Goal: Information Seeking & Learning: Check status

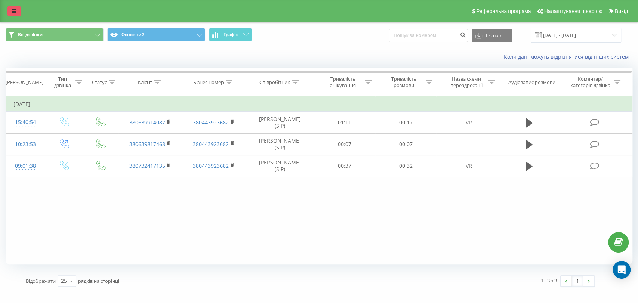
click at [13, 10] on icon at bounding box center [14, 11] width 4 height 5
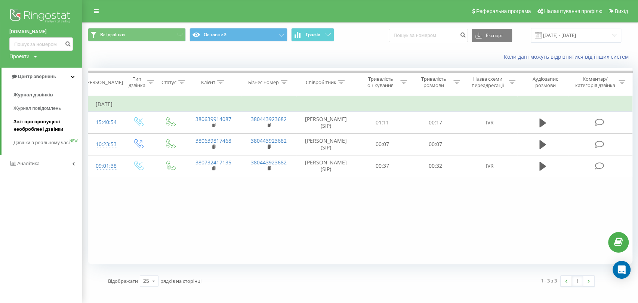
click at [28, 123] on span "Звіт про пропущені необроблені дзвінки" at bounding box center [45, 125] width 65 height 15
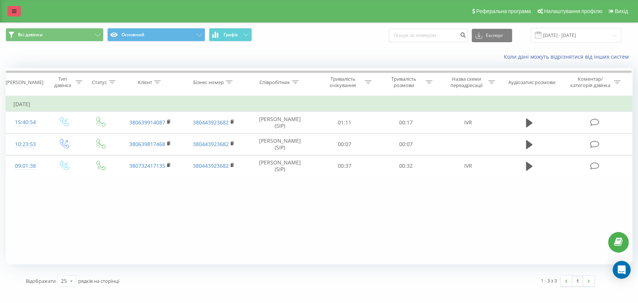
click at [16, 10] on icon at bounding box center [14, 11] width 4 height 5
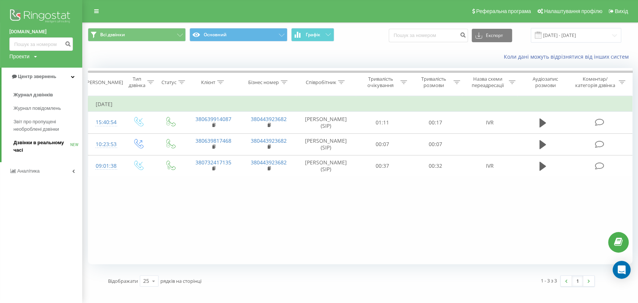
click at [34, 144] on span "Дзвінки в реальному часі" at bounding box center [41, 146] width 57 height 15
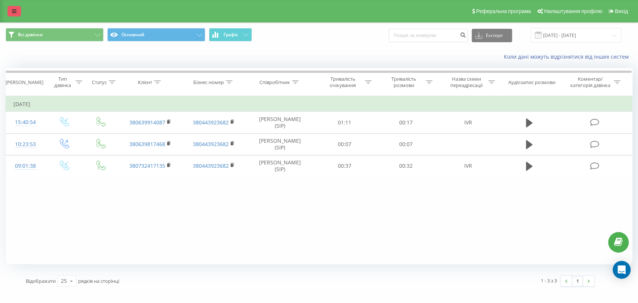
click at [16, 14] on link at bounding box center [13, 11] width 13 height 10
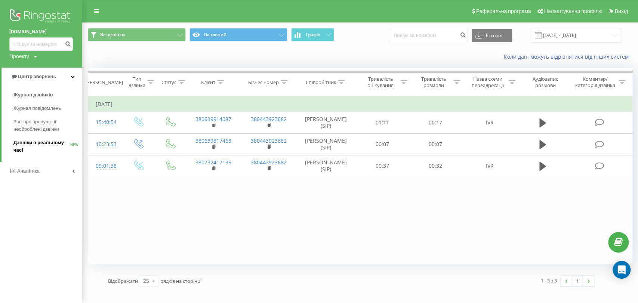
click at [38, 144] on span "Дзвінки в реальному часі" at bounding box center [41, 146] width 57 height 15
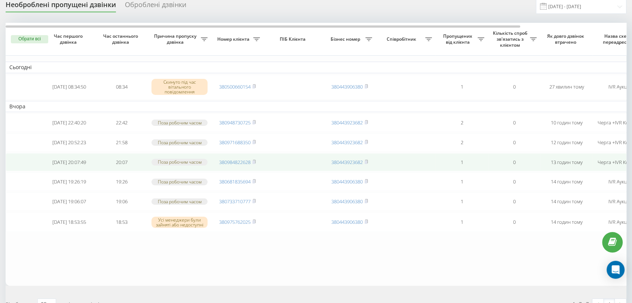
scroll to position [42, 0]
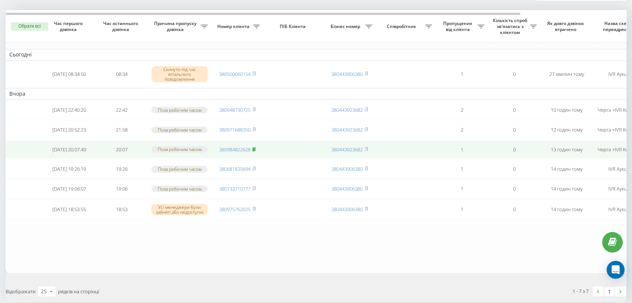
click at [254, 153] on span at bounding box center [253, 149] width 3 height 7
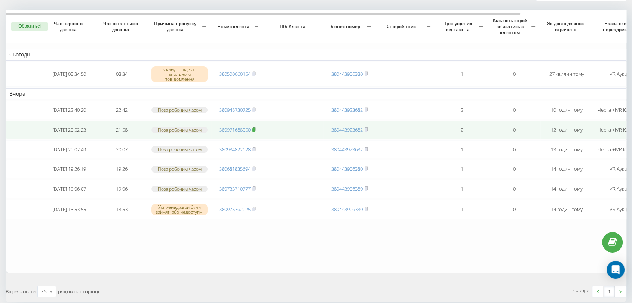
click at [254, 132] on rect at bounding box center [253, 129] width 2 height 3
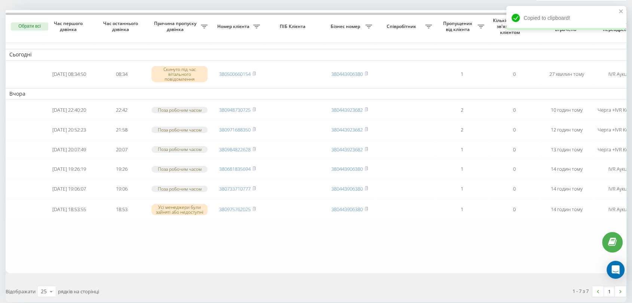
scroll to position [0, 0]
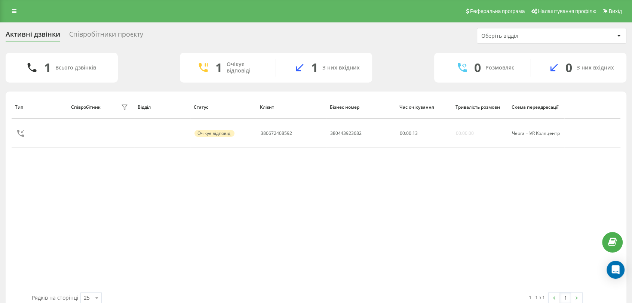
click at [332, 222] on div "Тип Співробітник фільтру Відділ Статус Клієнт Бізнес номер Час очікування Трива…" at bounding box center [316, 193] width 609 height 197
click at [237, 272] on div "Тип Співробітник фільтру Відділ Статус Клієнт Бізнес номер Час очікування Трива…" at bounding box center [316, 193] width 609 height 197
click at [239, 277] on div "Тип Співробітник фільтру Відділ Статус Клієнт Бізнес номер Час очікування Трива…" at bounding box center [316, 193] width 609 height 197
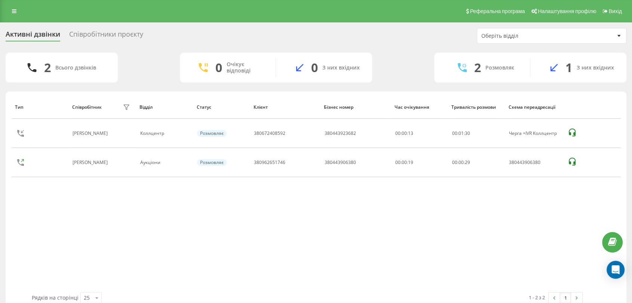
click at [271, 205] on div "Тип Співробітник фільтру Відділ Статус Клієнт Бізнес номер Час очікування Трива…" at bounding box center [316, 193] width 609 height 197
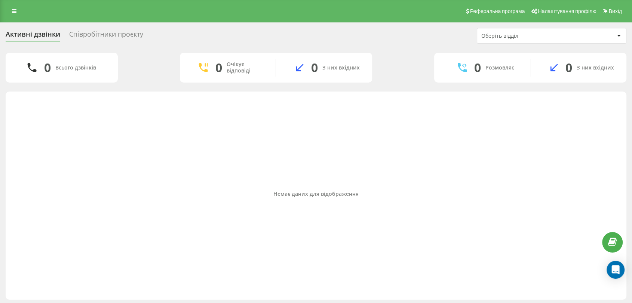
click at [365, 213] on div "Немає даних для відображення" at bounding box center [316, 193] width 609 height 197
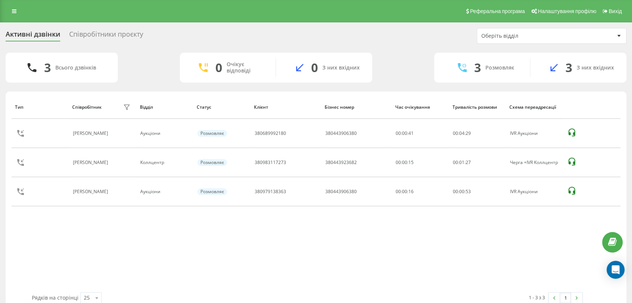
click at [102, 33] on div "Співробітники проєкту" at bounding box center [106, 36] width 74 height 12
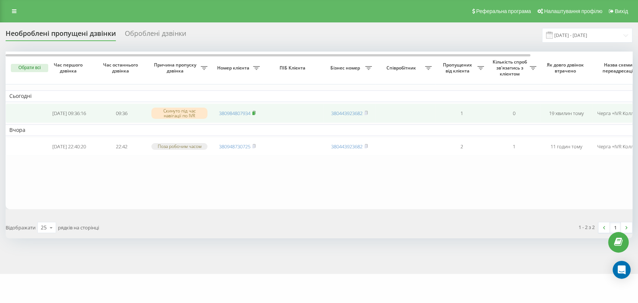
click at [255, 113] on icon at bounding box center [254, 112] width 3 height 3
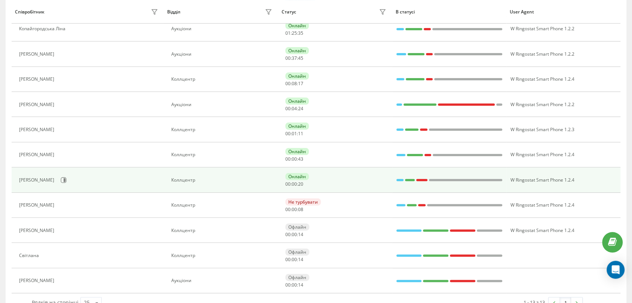
scroll to position [166, 0]
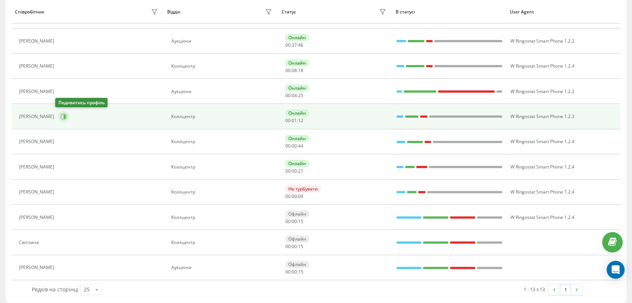
click at [61, 117] on icon at bounding box center [64, 117] width 6 height 6
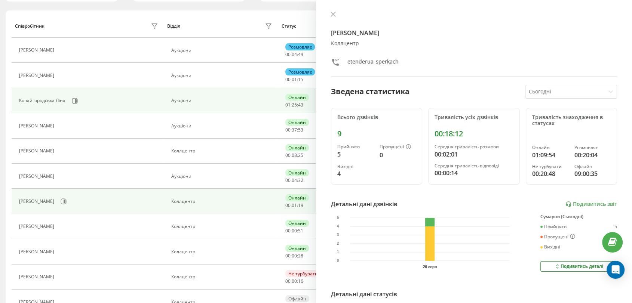
scroll to position [83, 0]
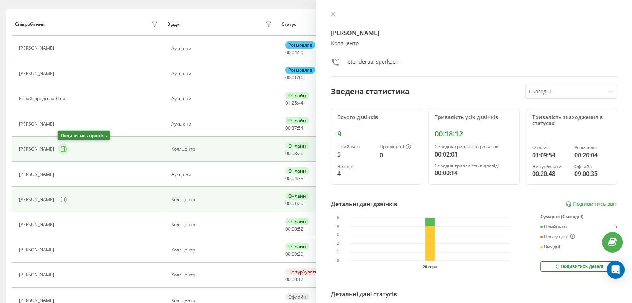
click at [63, 150] on icon at bounding box center [64, 149] width 6 height 6
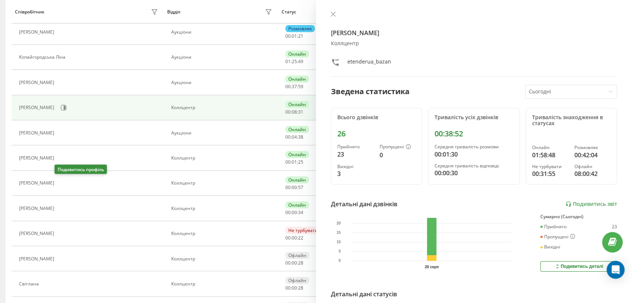
click at [59, 184] on icon at bounding box center [62, 184] width 6 height 6
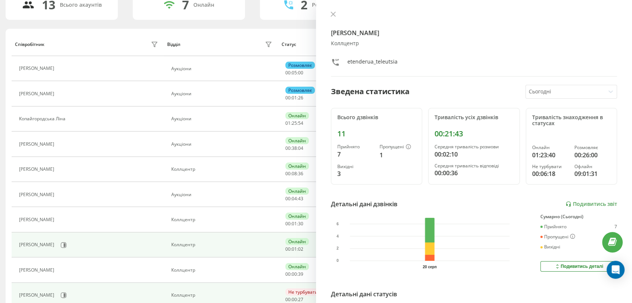
scroll to position [83, 0]
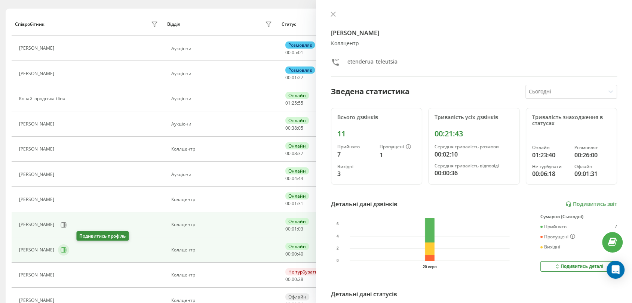
click at [67, 249] on icon at bounding box center [64, 250] width 6 height 6
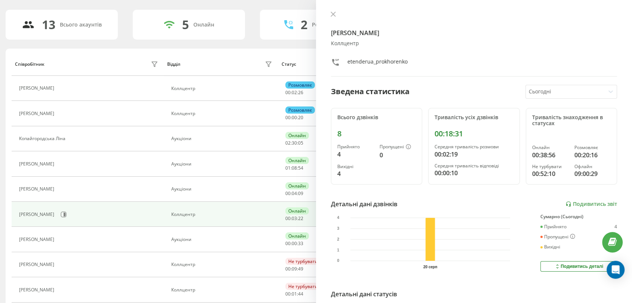
scroll to position [58, 0]
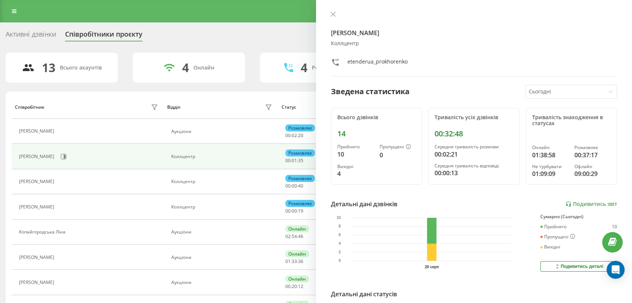
click at [37, 30] on div "Активні дзвінки" at bounding box center [31, 36] width 50 height 12
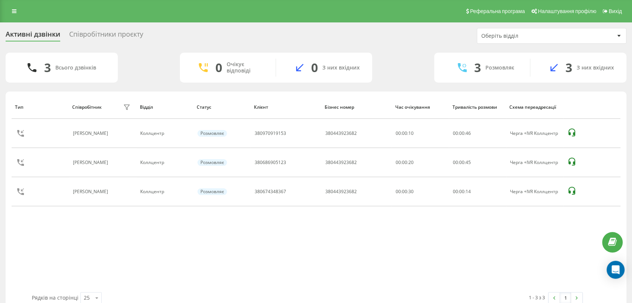
click at [338, 265] on div "Тип Співробітник фільтру Відділ Статус Клієнт Бізнес номер Час очікування Трива…" at bounding box center [316, 193] width 609 height 197
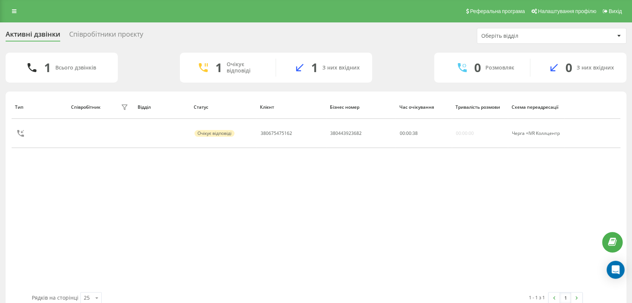
click at [253, 173] on div "Тип Співробітник фільтру Відділ Статус Клієнт Бізнес номер Час очікування Трива…" at bounding box center [316, 193] width 609 height 197
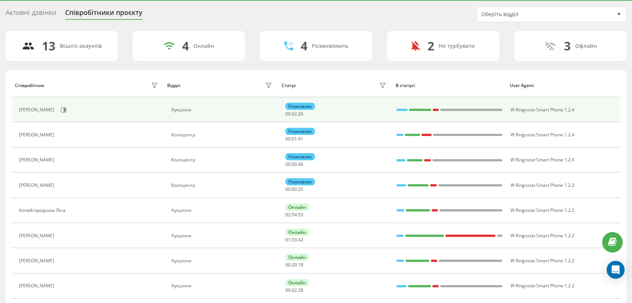
scroll to position [83, 0]
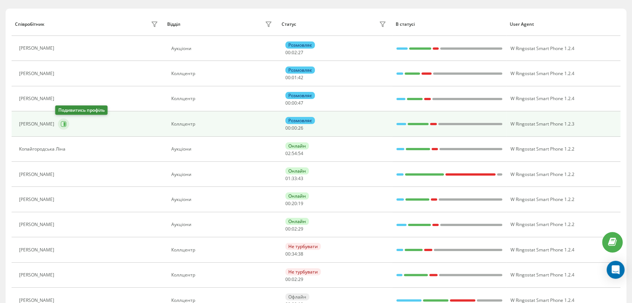
click at [64, 122] on button at bounding box center [63, 124] width 11 height 11
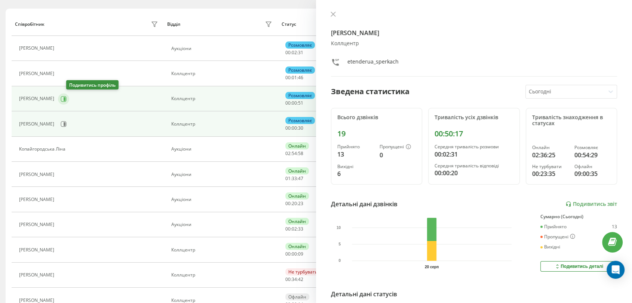
click at [66, 99] on button at bounding box center [63, 98] width 11 height 11
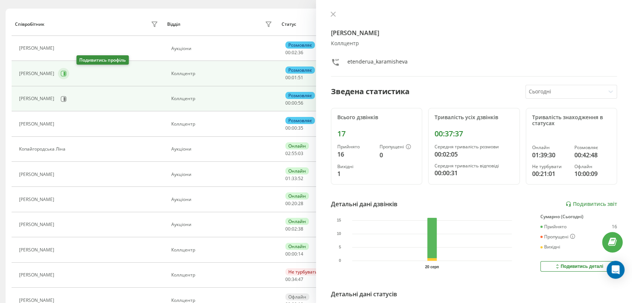
click at [67, 74] on icon at bounding box center [64, 74] width 6 height 6
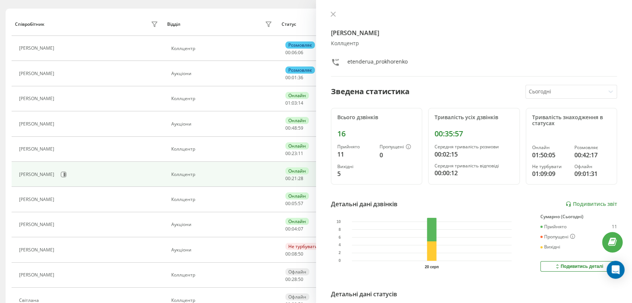
scroll to position [58, 0]
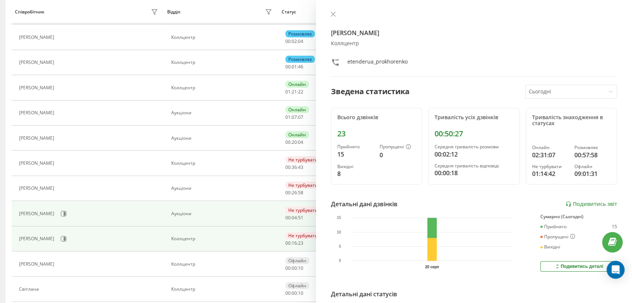
scroll to position [125, 0]
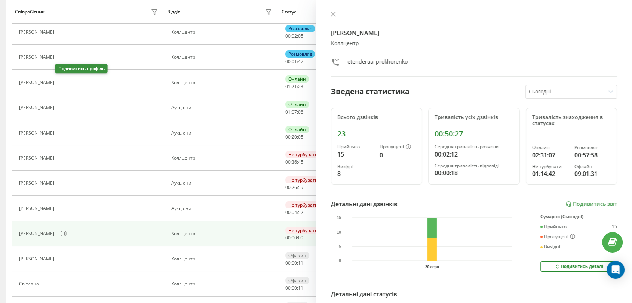
click at [59, 80] on icon at bounding box center [62, 83] width 6 height 6
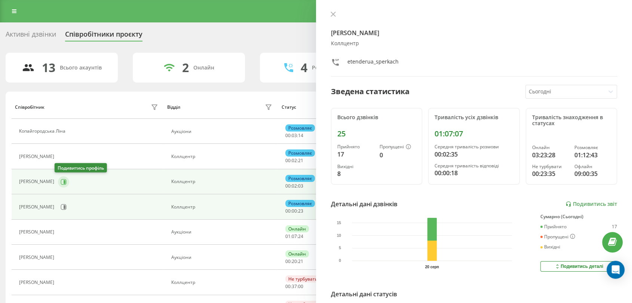
click at [61, 184] on icon at bounding box center [64, 182] width 6 height 6
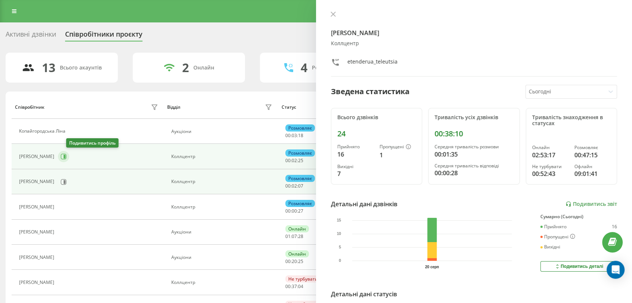
click at [69, 159] on button at bounding box center [63, 156] width 11 height 11
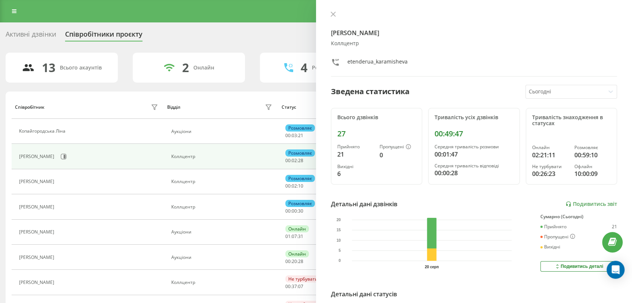
scroll to position [42, 0]
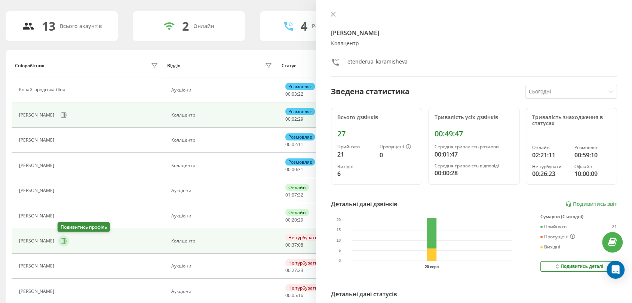
click at [66, 240] on button at bounding box center [63, 241] width 11 height 11
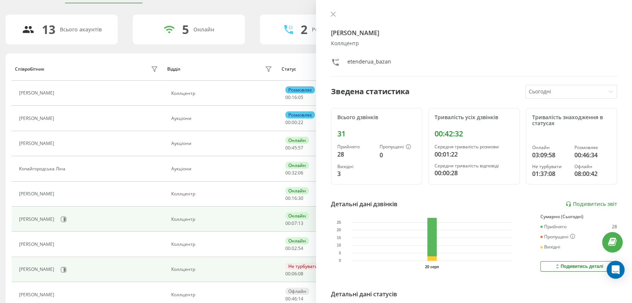
scroll to position [83, 0]
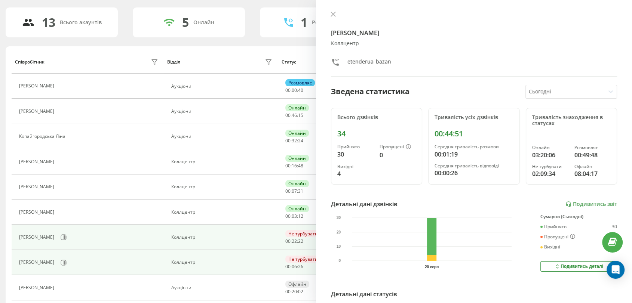
scroll to position [42, 0]
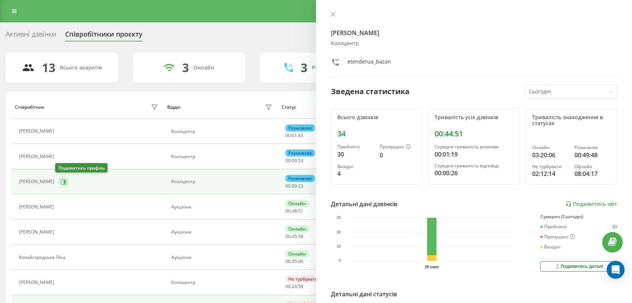
click at [62, 184] on icon at bounding box center [64, 182] width 6 height 6
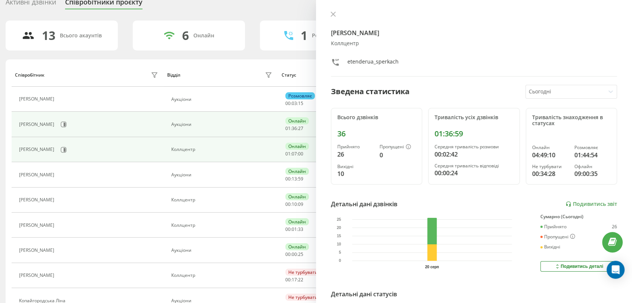
scroll to position [125, 0]
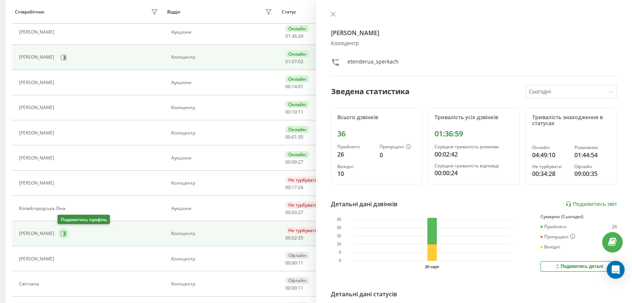
click at [64, 233] on icon at bounding box center [65, 234] width 2 height 4
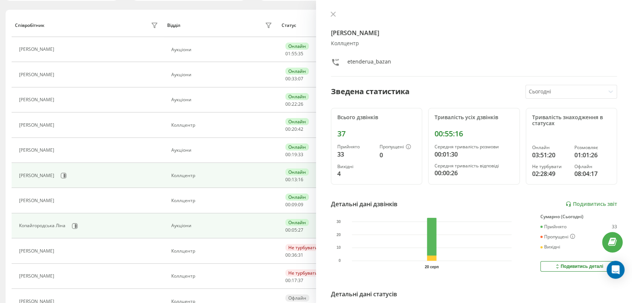
scroll to position [83, 0]
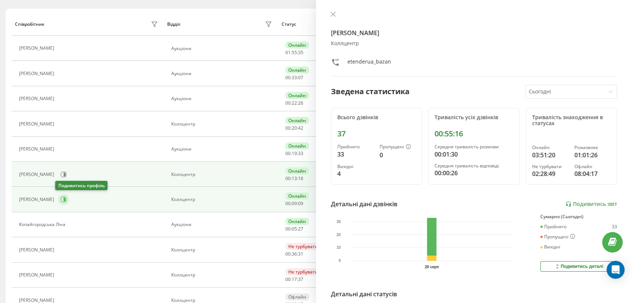
click at [63, 199] on icon at bounding box center [64, 200] width 6 height 6
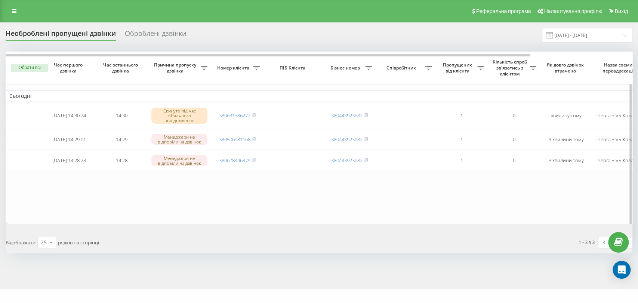
click at [313, 196] on table "Сьогодні [DATE] 14:30:24 14:30 Скинуто під час вітального повідомлення 38063138…" at bounding box center [380, 138] width 748 height 173
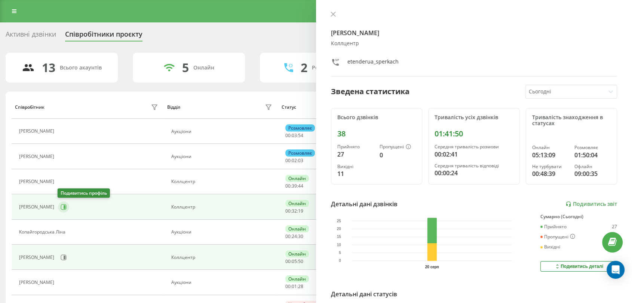
click at [61, 209] on icon at bounding box center [64, 207] width 6 height 6
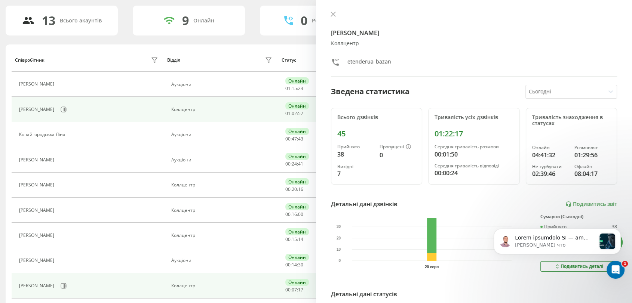
scroll to position [83, 0]
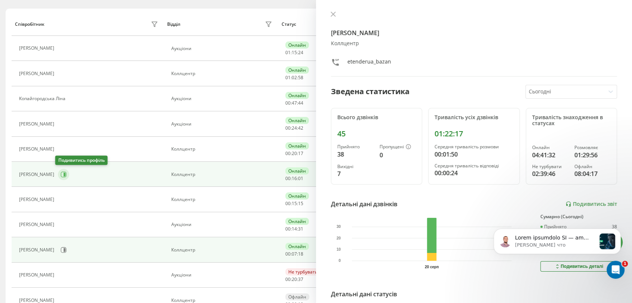
click at [64, 174] on icon at bounding box center [65, 175] width 2 height 4
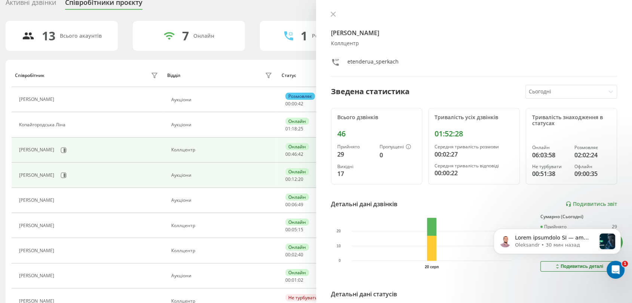
scroll to position [83, 0]
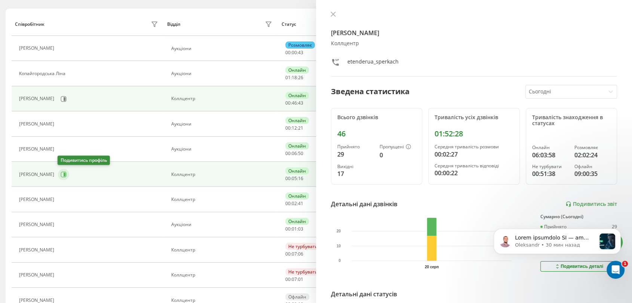
click at [61, 176] on icon at bounding box center [64, 175] width 6 height 6
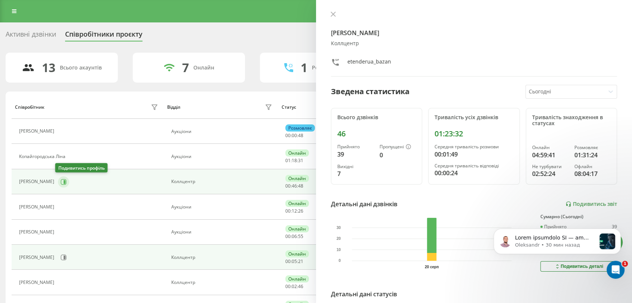
click at [64, 179] on button at bounding box center [63, 181] width 11 height 11
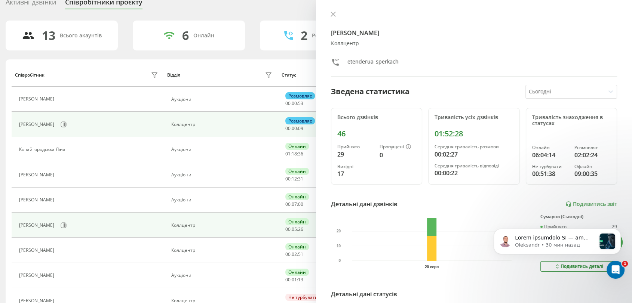
scroll to position [83, 0]
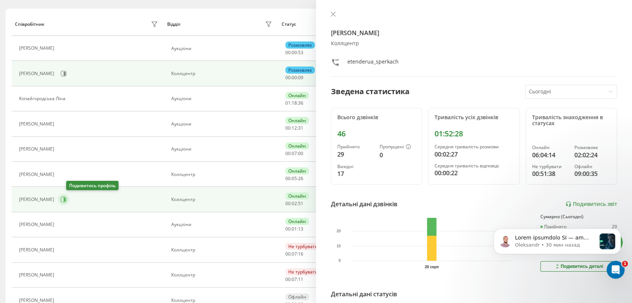
click at [67, 200] on icon at bounding box center [64, 200] width 6 height 6
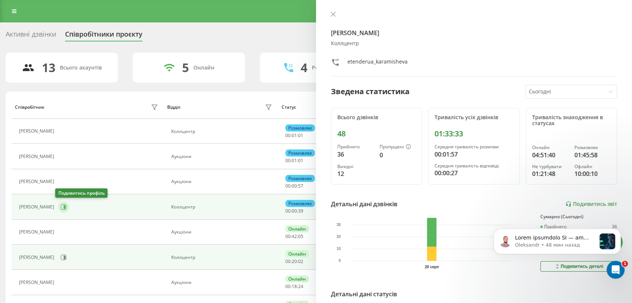
click at [64, 207] on icon at bounding box center [65, 207] width 2 height 4
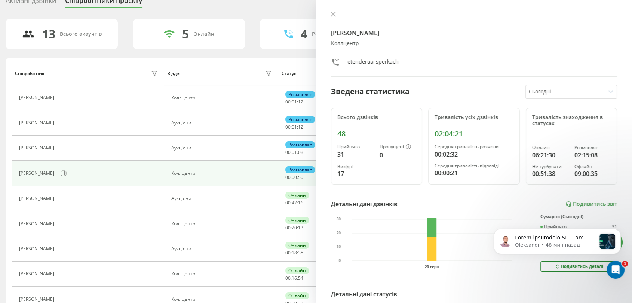
scroll to position [83, 0]
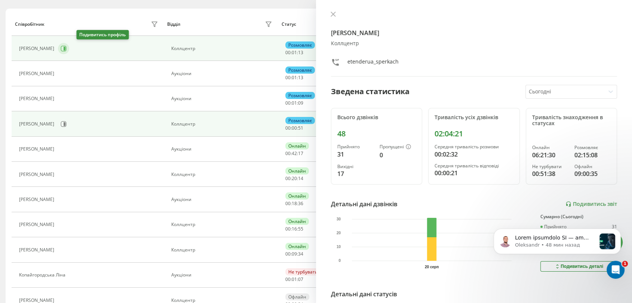
click at [69, 52] on button at bounding box center [63, 48] width 11 height 11
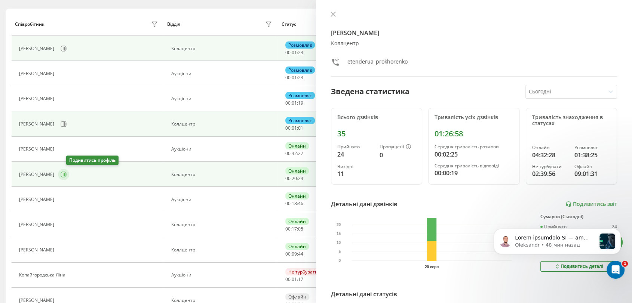
click at [67, 175] on icon at bounding box center [64, 175] width 6 height 6
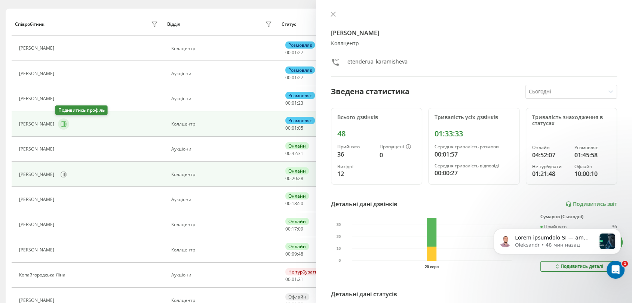
click at [60, 119] on button at bounding box center [63, 124] width 11 height 11
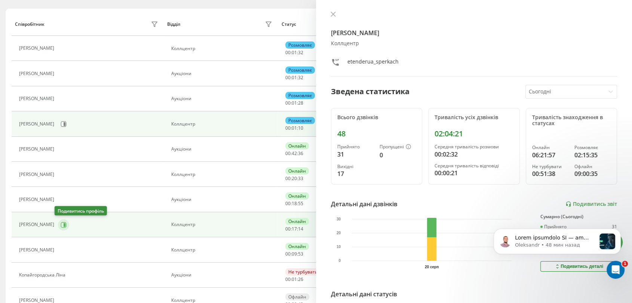
click at [58, 226] on button at bounding box center [63, 224] width 11 height 11
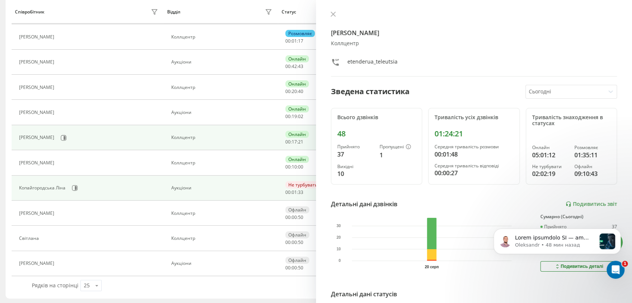
scroll to position [170, 0]
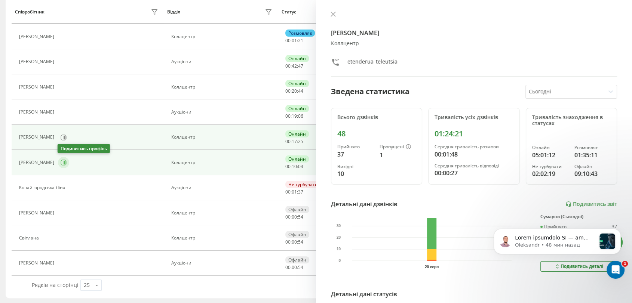
click at [64, 162] on icon at bounding box center [65, 163] width 2 height 4
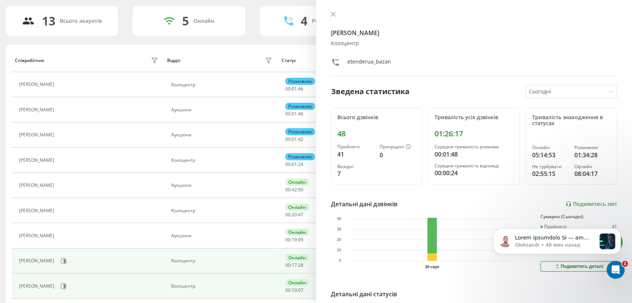
scroll to position [46, 0]
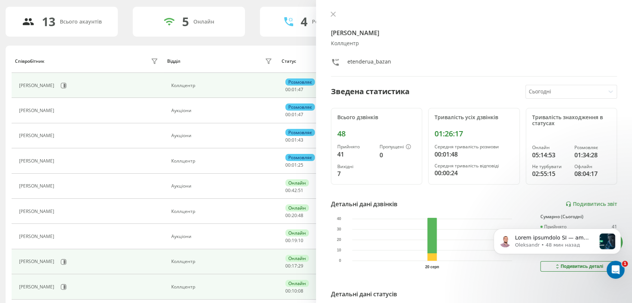
click at [77, 89] on div "[PERSON_NAME]" at bounding box center [89, 85] width 141 height 13
click at [67, 86] on icon at bounding box center [64, 86] width 6 height 6
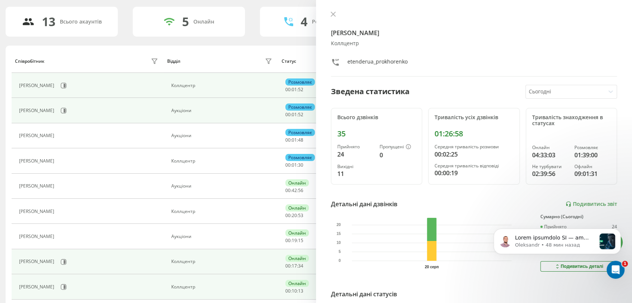
click at [78, 111] on div "[PERSON_NAME]" at bounding box center [89, 110] width 141 height 13
click at [69, 110] on button at bounding box center [63, 110] width 11 height 11
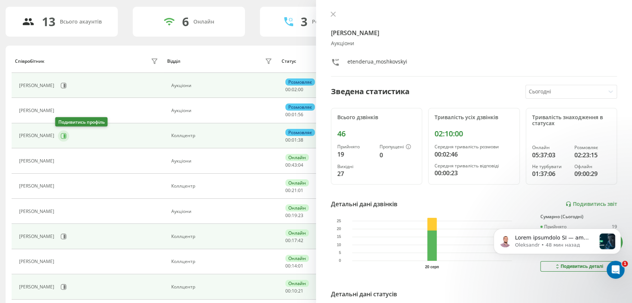
click at [61, 134] on icon at bounding box center [64, 136] width 6 height 6
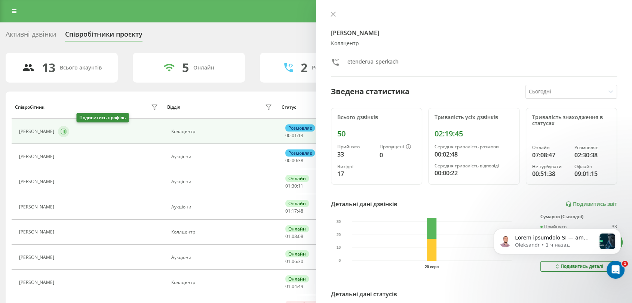
click at [67, 134] on icon at bounding box center [64, 132] width 6 height 6
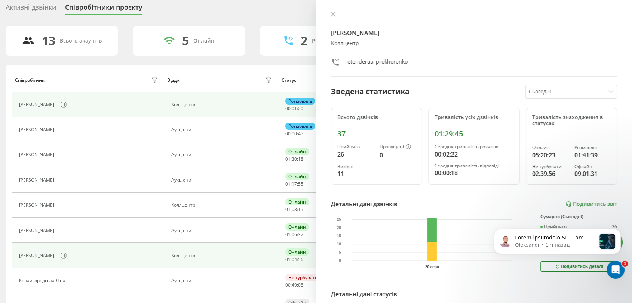
scroll to position [42, 0]
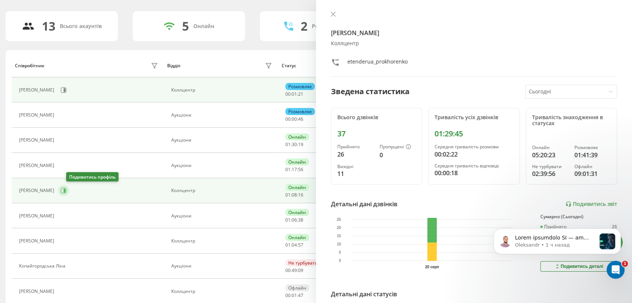
click at [68, 188] on button at bounding box center [63, 190] width 11 height 11
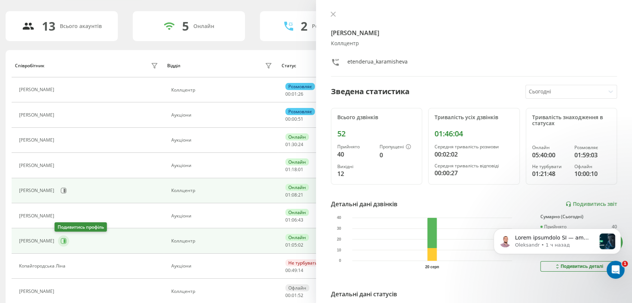
click at [61, 244] on button at bounding box center [63, 241] width 11 height 11
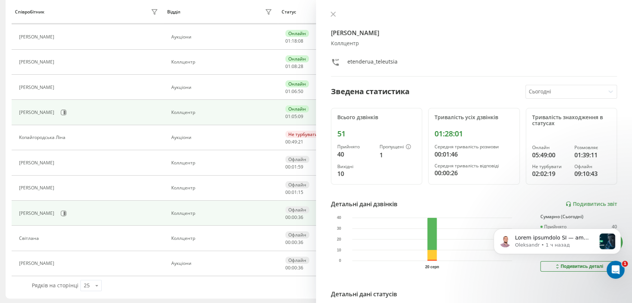
scroll to position [170, 0]
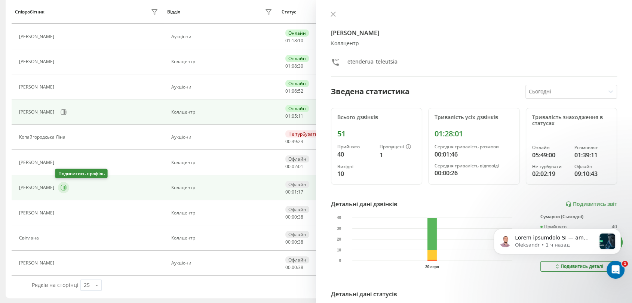
click at [62, 185] on icon at bounding box center [64, 188] width 6 height 6
